Goal: Complete application form: Complete application form

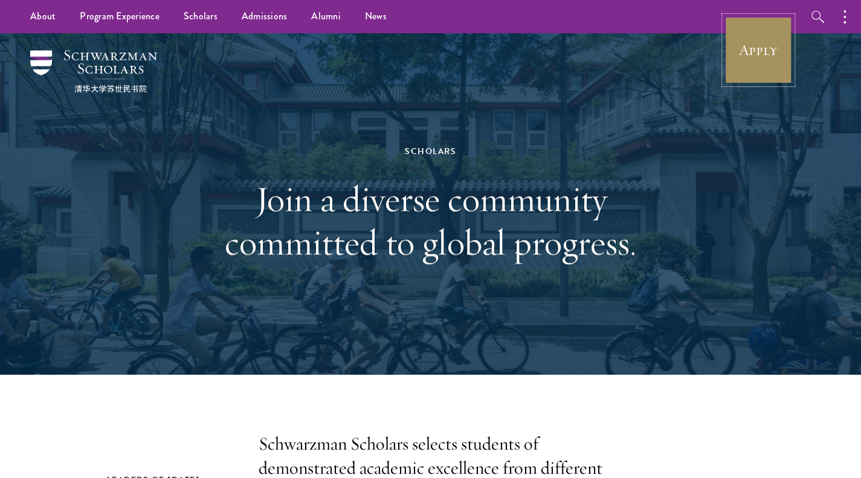
click at [770, 52] on link "Apply" at bounding box center [759, 50] width 68 height 68
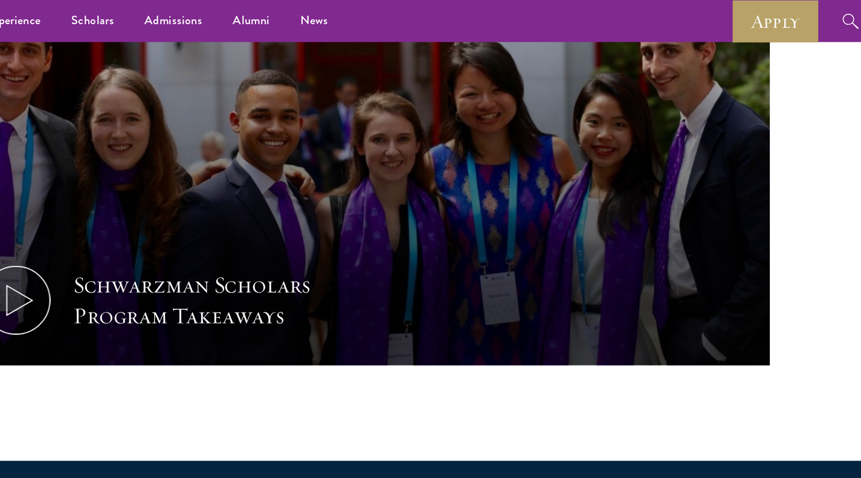
scroll to position [394, 0]
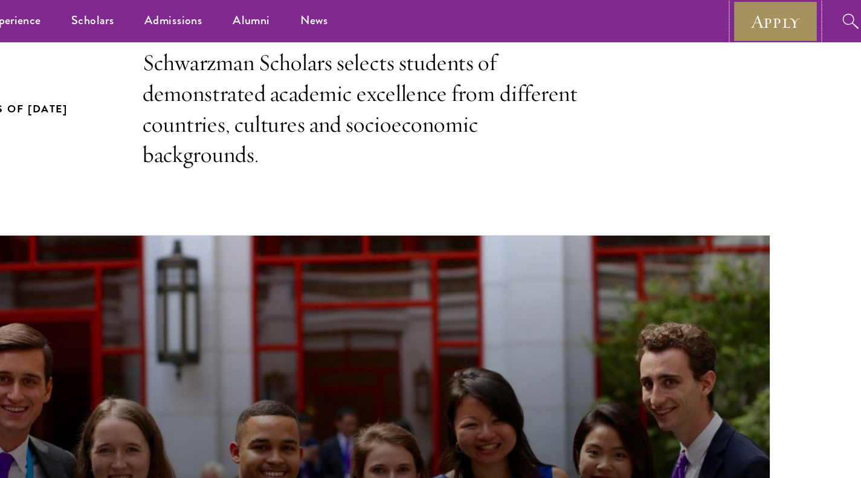
click at [763, 30] on link "Apply" at bounding box center [759, 16] width 68 height 33
